Goal: Communication & Community: Answer question/provide support

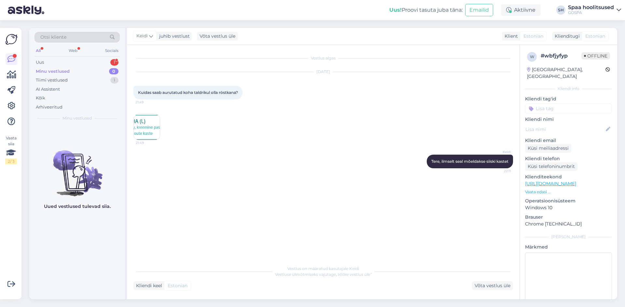
click at [47, 70] on div "Minu vestlused" at bounding box center [53, 71] width 34 height 7
click at [42, 61] on div "Uus" at bounding box center [40, 62] width 8 height 7
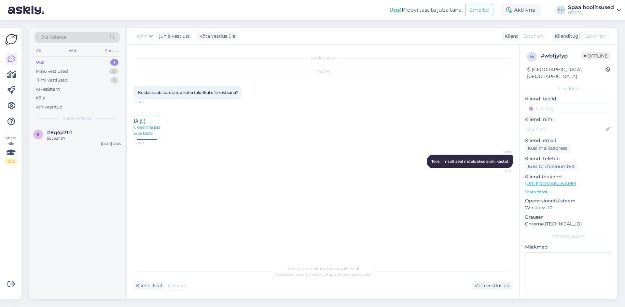
click at [42, 61] on div "Uus" at bounding box center [40, 62] width 8 height 7
click at [59, 133] on span "#8q4p71rf" at bounding box center [59, 133] width 25 height 6
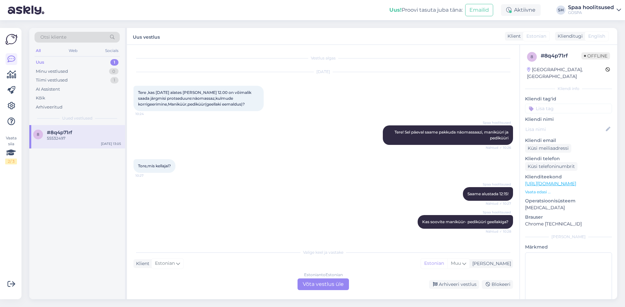
scroll to position [301, 0]
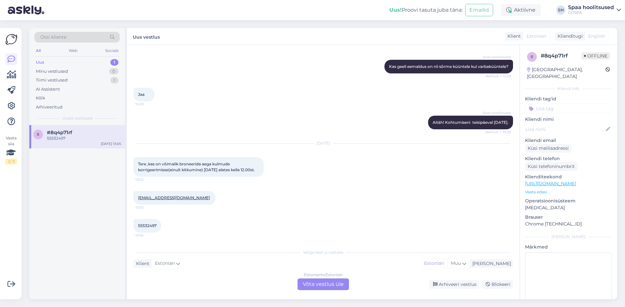
click at [306, 287] on div "Estonian to Estonian Võta vestlus üle" at bounding box center [322, 285] width 51 height 12
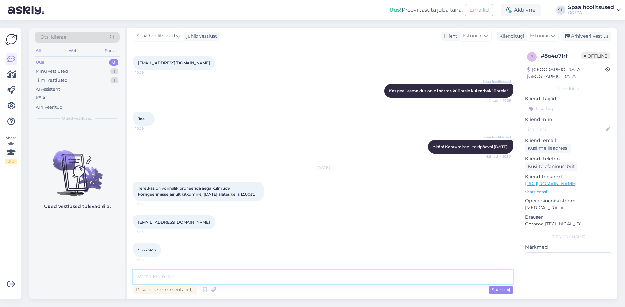
click at [172, 278] on textarea at bounding box center [322, 277] width 379 height 14
type textarea "Tere! Broneerisin Teile aja [DATE][PERSON_NAME] 12.00 kulmude korrigeerimiseks."
click at [497, 290] on span "Saada" at bounding box center [500, 290] width 19 height 6
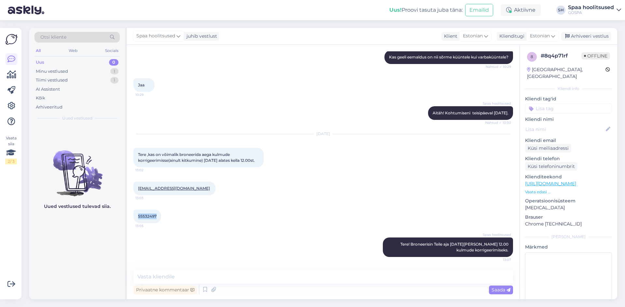
drag, startPoint x: 138, startPoint y: 216, endPoint x: 157, endPoint y: 217, distance: 18.6
click at [157, 217] on div "55532497 13:05" at bounding box center [147, 217] width 28 height 14
copy span "55532497"
click at [184, 222] on div "55532497 13:05" at bounding box center [322, 217] width 379 height 28
click at [161, 209] on div "55532497 13:05" at bounding box center [322, 217] width 379 height 28
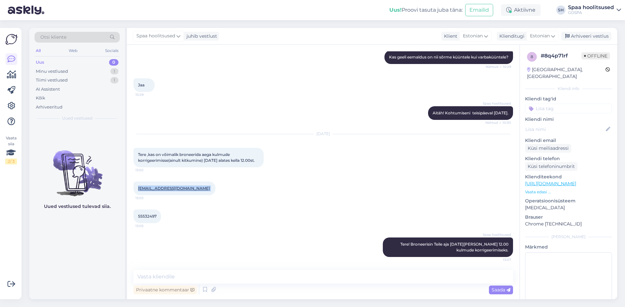
drag, startPoint x: 180, startPoint y: 187, endPoint x: 135, endPoint y: 188, distance: 44.9
click at [135, 188] on div "[EMAIL_ADDRESS][DOMAIN_NAME] 13:03" at bounding box center [174, 189] width 82 height 14
copy span "[EMAIL_ADDRESS][DOMAIN_NAME]"
click at [223, 182] on div "[EMAIL_ADDRESS][DOMAIN_NAME] 13:03" at bounding box center [322, 189] width 379 height 28
click at [54, 70] on div "Minu vestlused" at bounding box center [52, 71] width 32 height 7
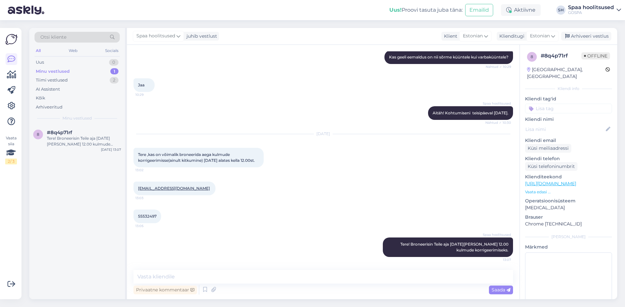
click at [54, 70] on div "Minu vestlused" at bounding box center [53, 71] width 34 height 7
click at [54, 79] on div "Tiimi vestlused" at bounding box center [52, 80] width 32 height 7
click at [51, 70] on div "Minu vestlused" at bounding box center [52, 71] width 32 height 7
click at [76, 143] on div "Tere! Broneerisin Teile aja [DATE][PERSON_NAME] 12.00 kulmude korrigeerimiseks." at bounding box center [84, 142] width 74 height 12
click at [48, 77] on div "Tiimi vestlused 2" at bounding box center [76, 80] width 85 height 9
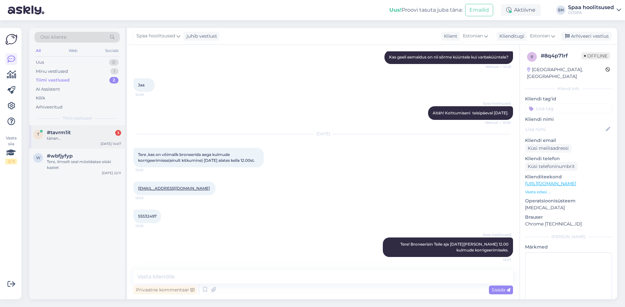
click at [60, 133] on span "#tavrm1it" at bounding box center [59, 133] width 24 height 6
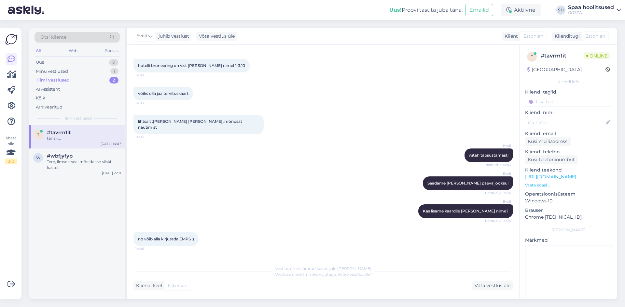
scroll to position [537, 0]
